Goal: Navigation & Orientation: Find specific page/section

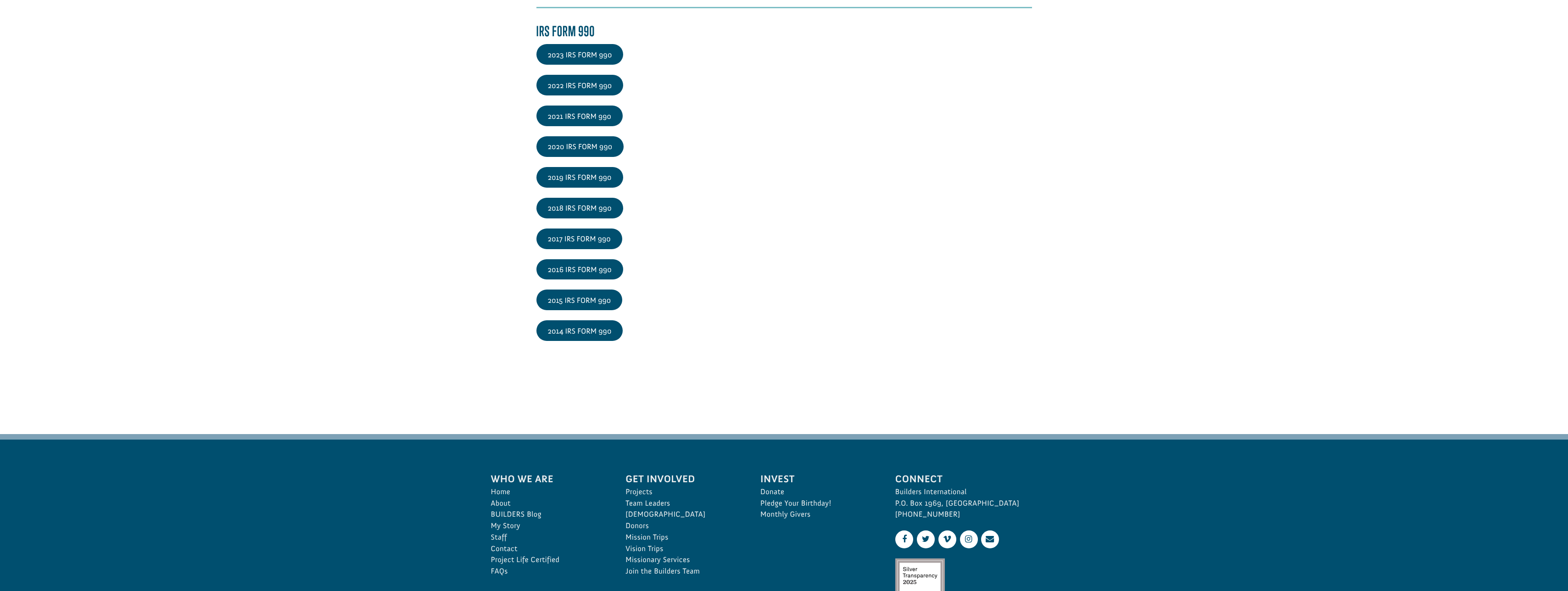
scroll to position [1468, 0]
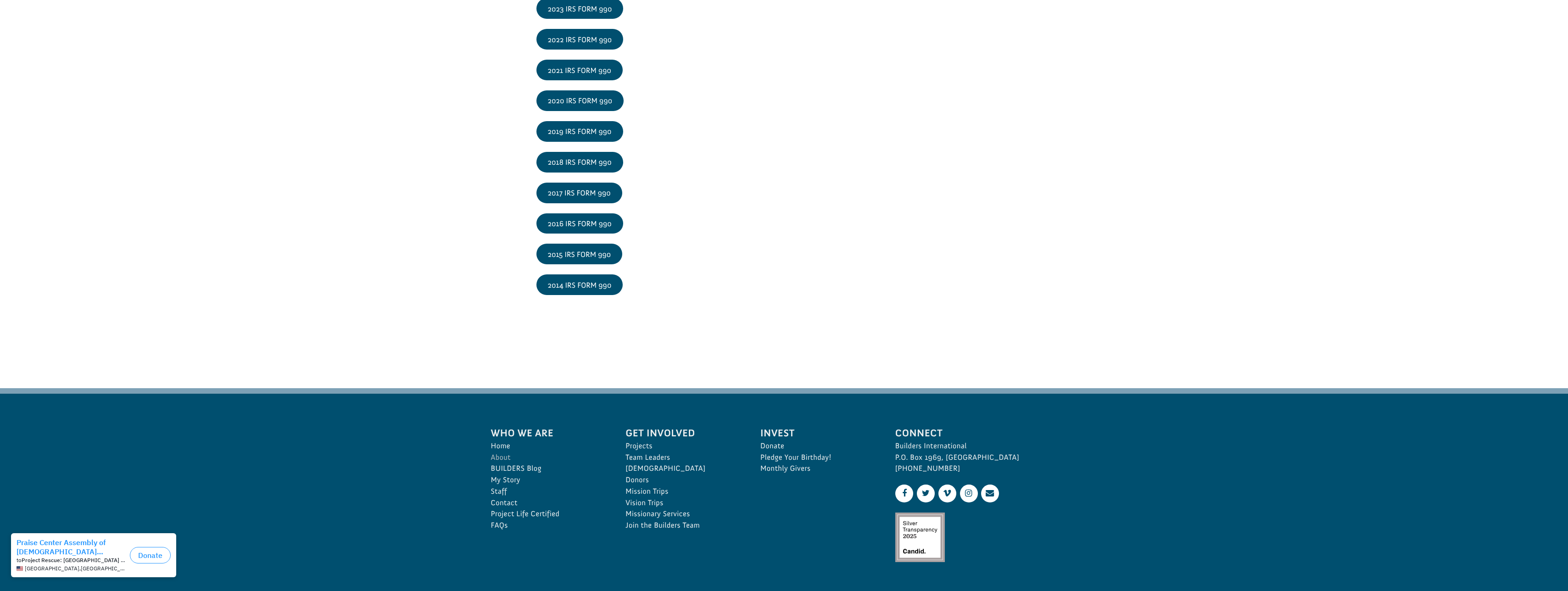
click at [506, 457] on link "About" at bounding box center [548, 458] width 114 height 12
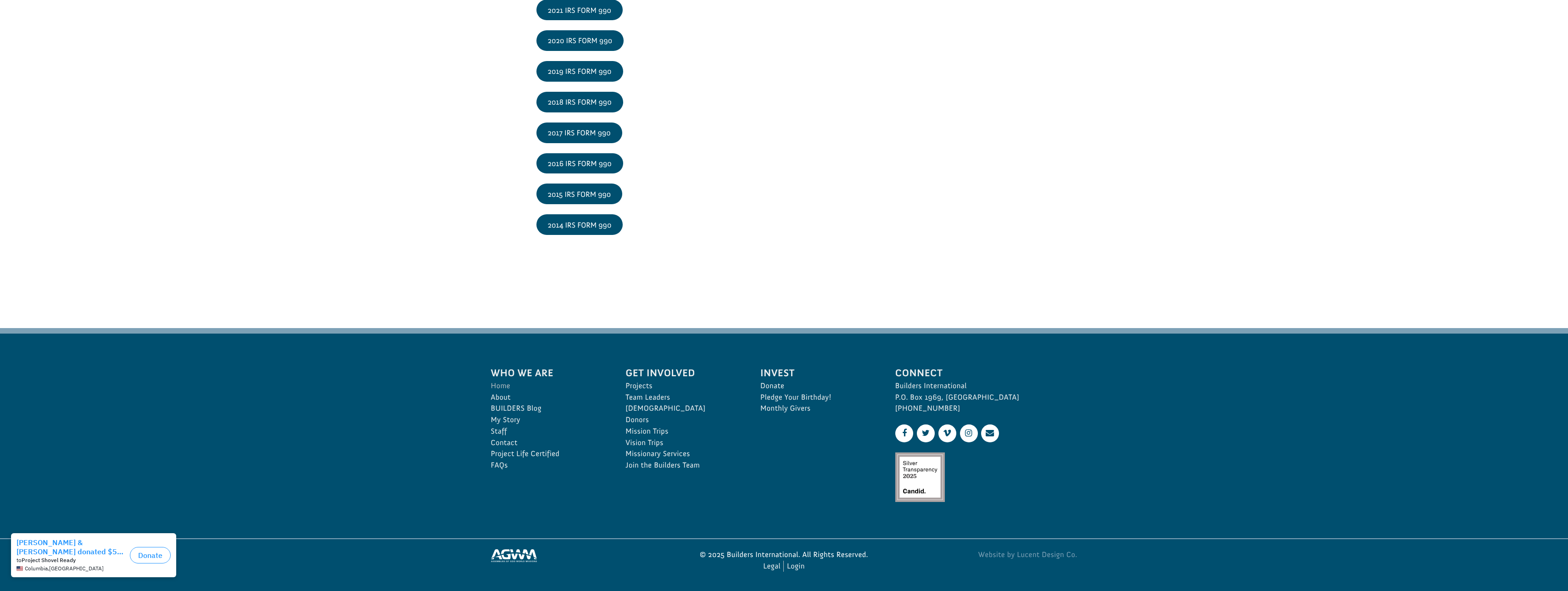
click at [502, 386] on link "Home" at bounding box center [548, 386] width 114 height 12
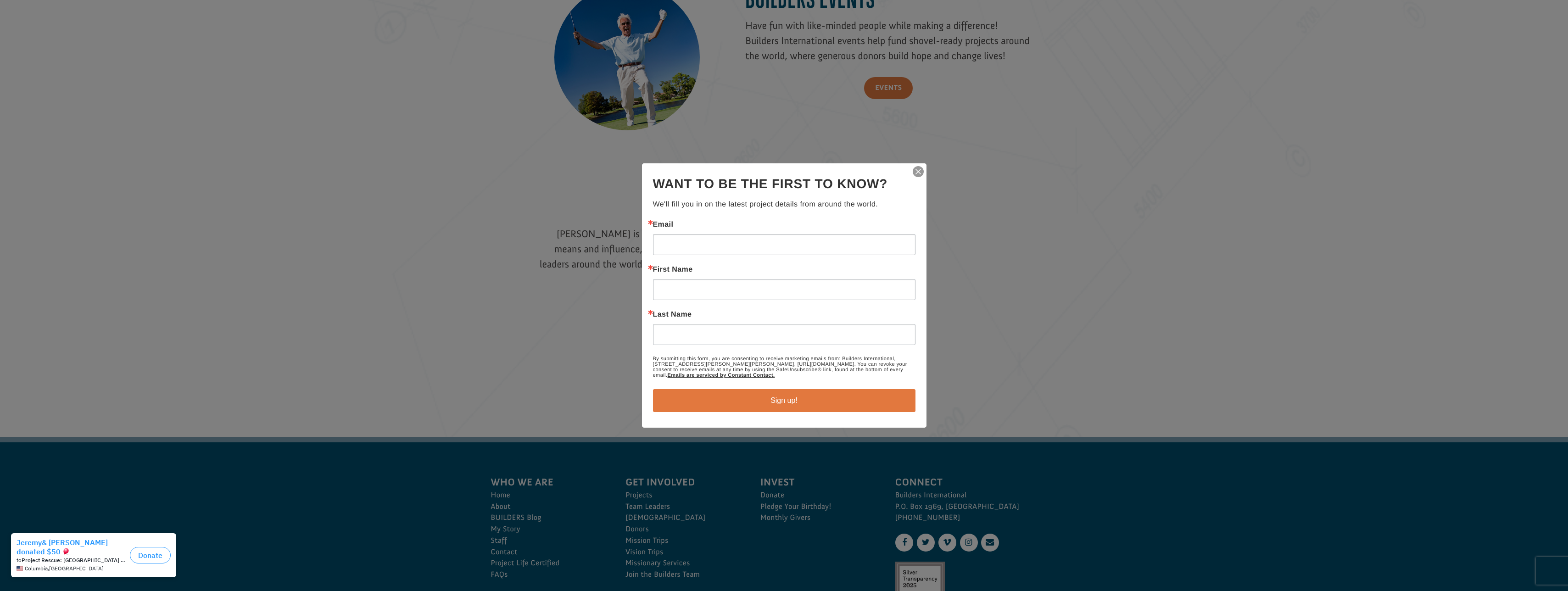
scroll to position [1285, 0]
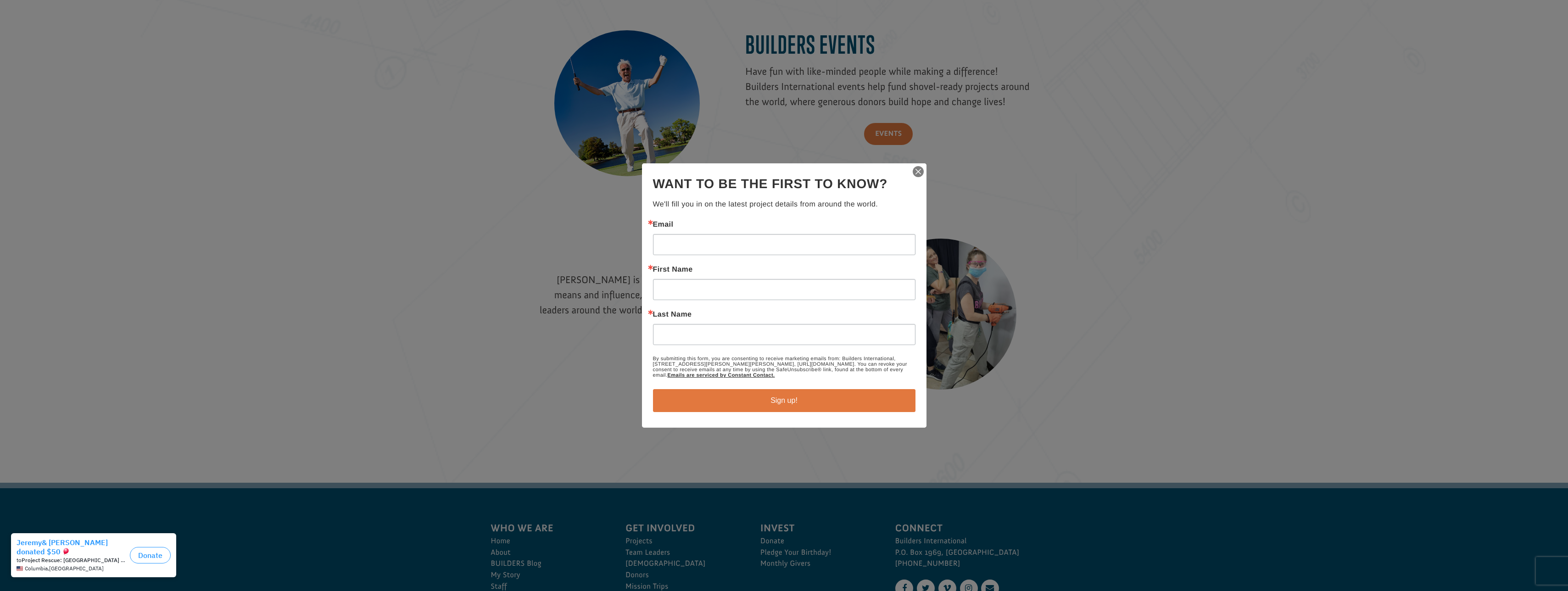
click at [920, 172] on img "button" at bounding box center [918, 171] width 13 height 13
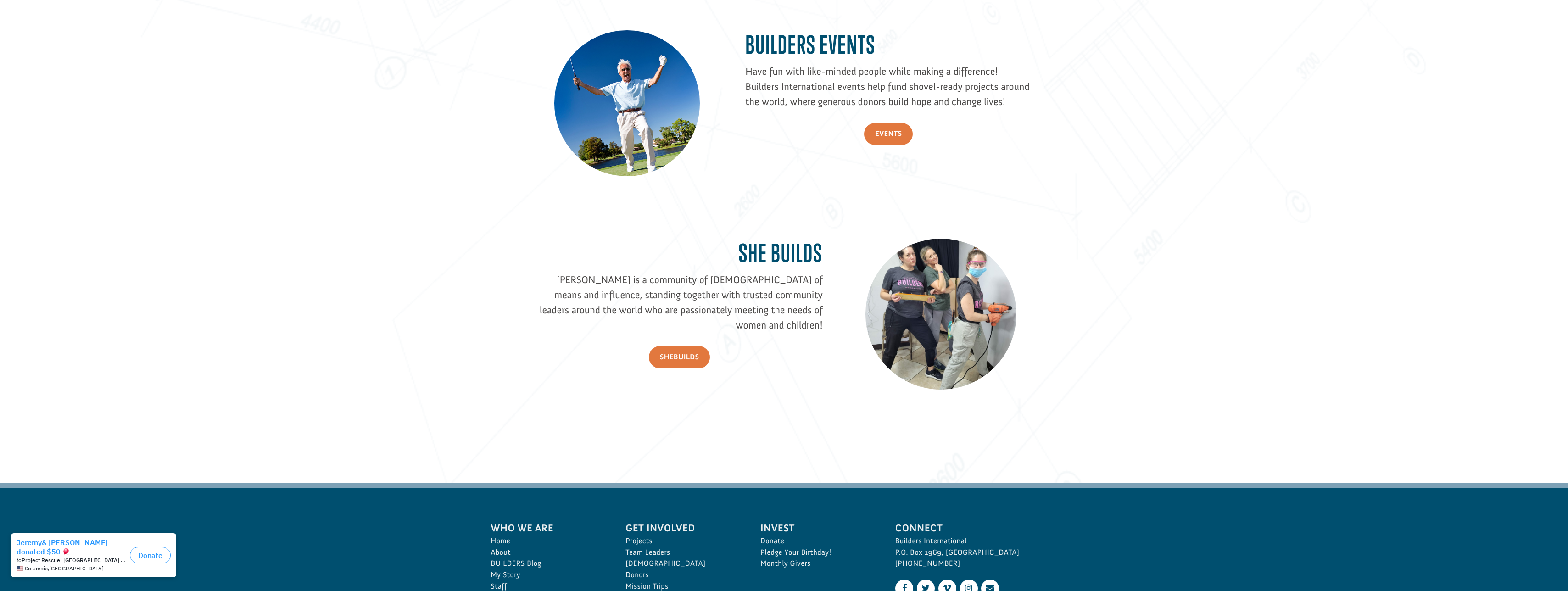
scroll to position [1377, 0]
